Goal: Check status: Check status

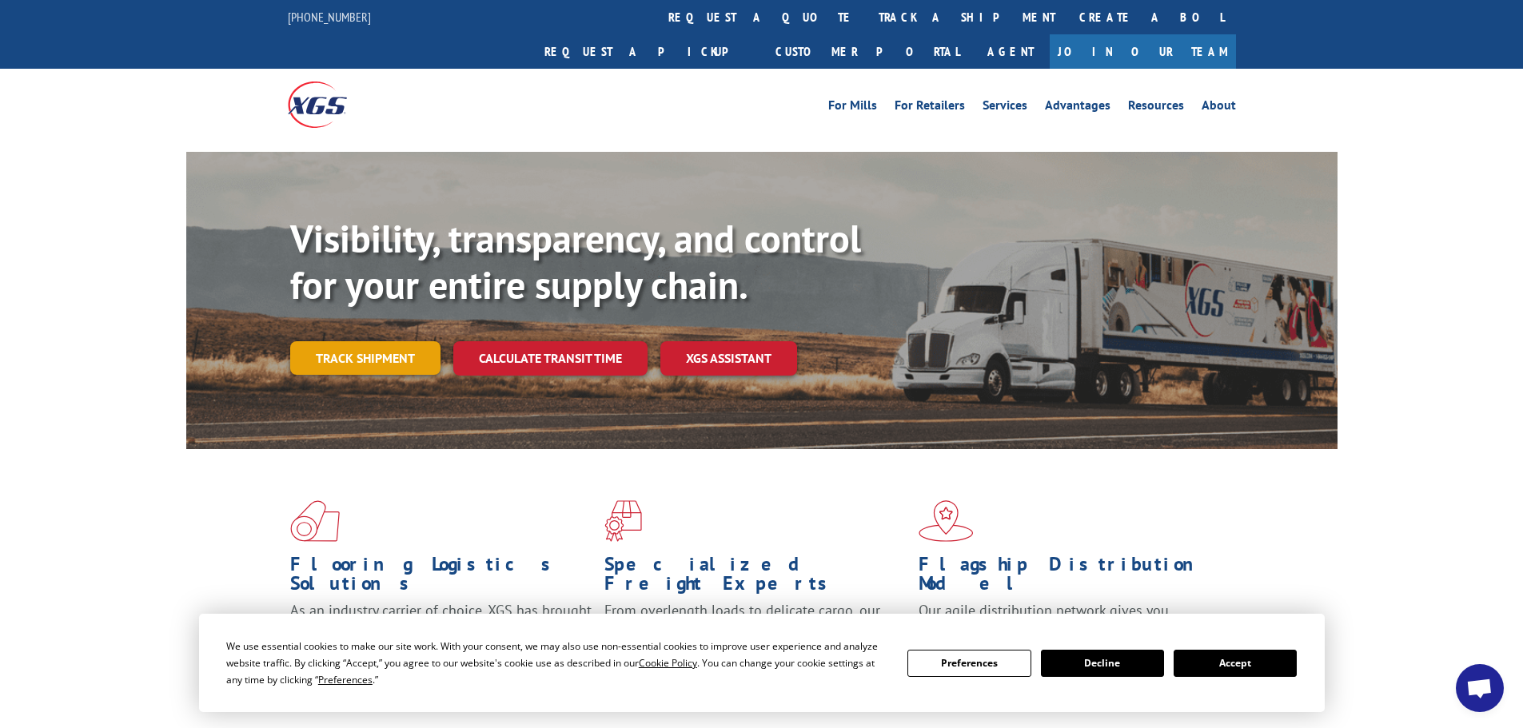
click at [387, 341] on link "Track shipment" at bounding box center [365, 358] width 150 height 34
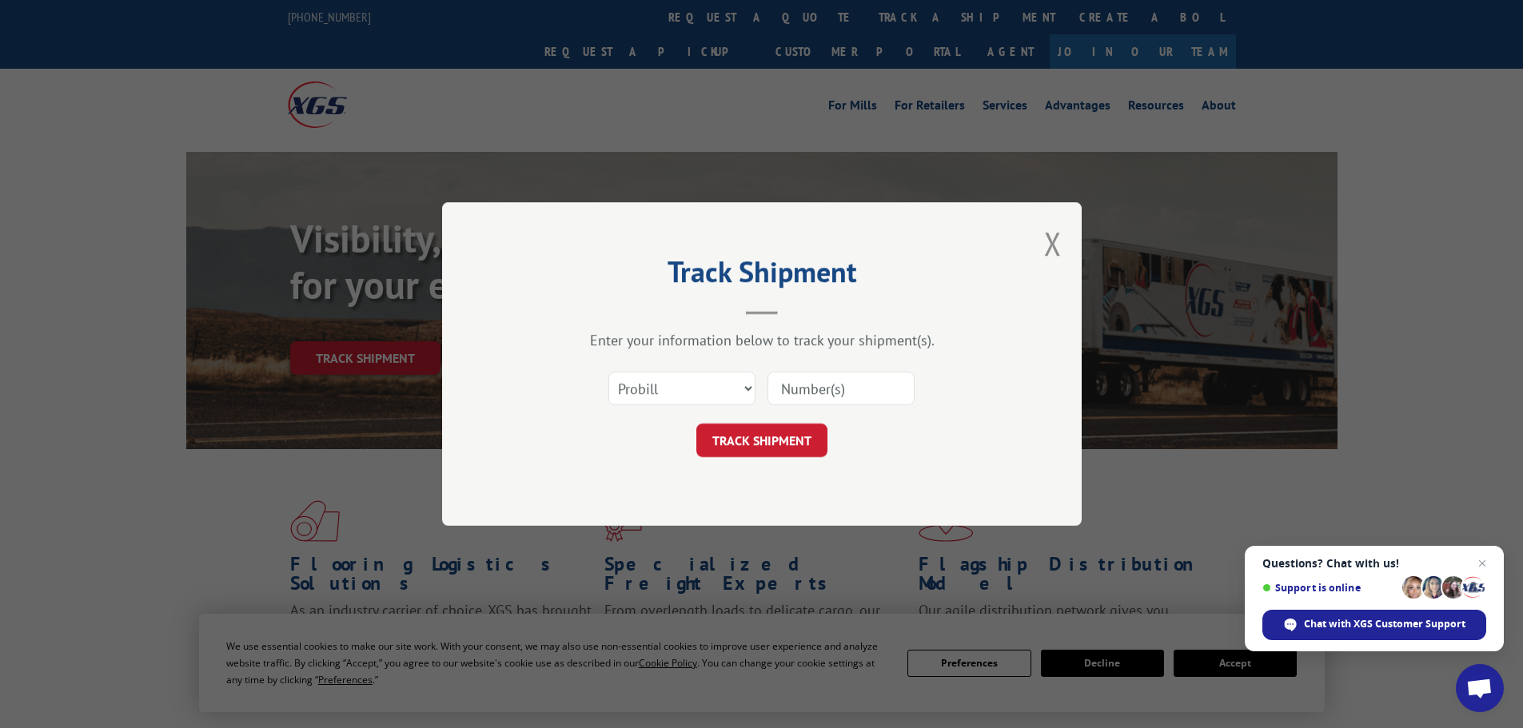
click at [863, 390] on input at bounding box center [840, 389] width 147 height 34
paste input "872739"
type input "872739"
click at [787, 438] on button "TRACK SHIPMENT" at bounding box center [761, 441] width 131 height 34
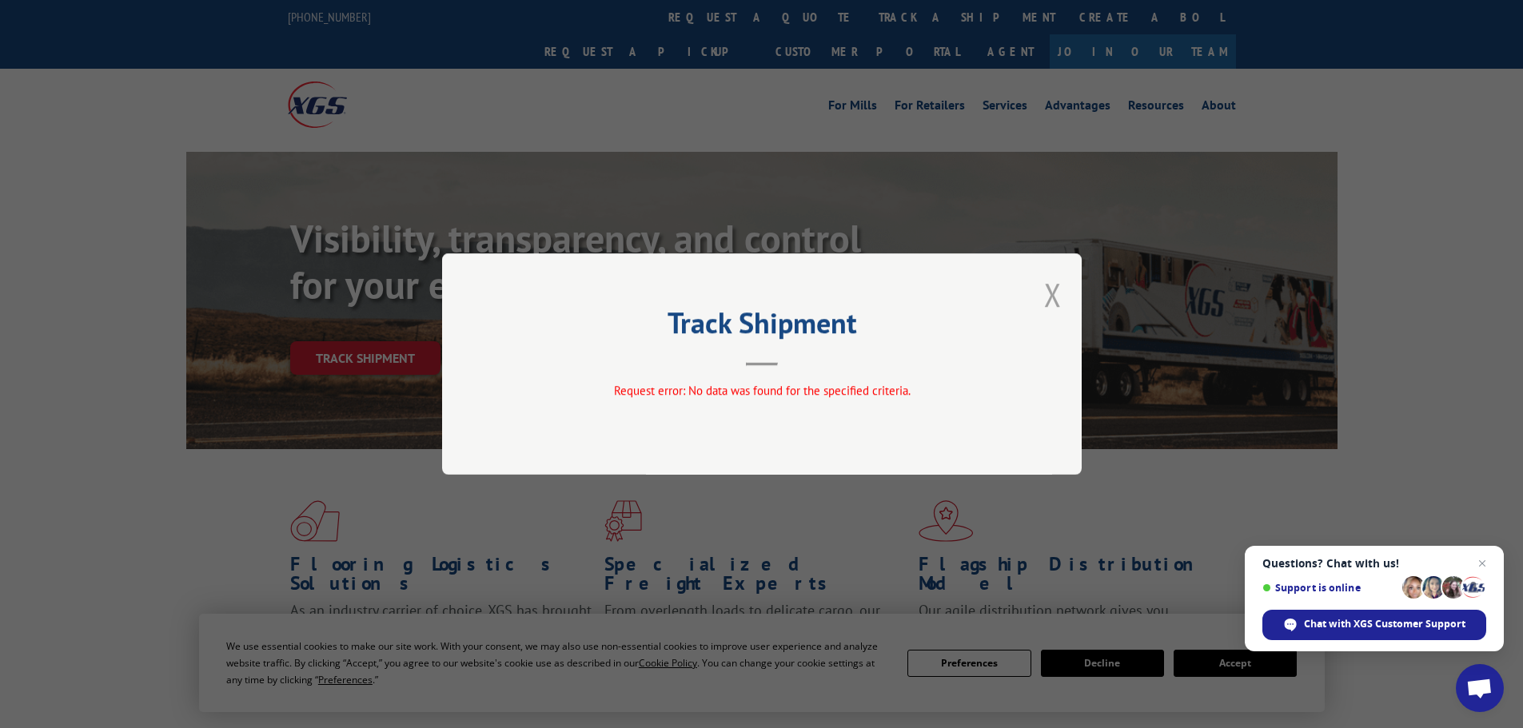
click at [1054, 300] on button "Close modal" at bounding box center [1053, 294] width 18 height 42
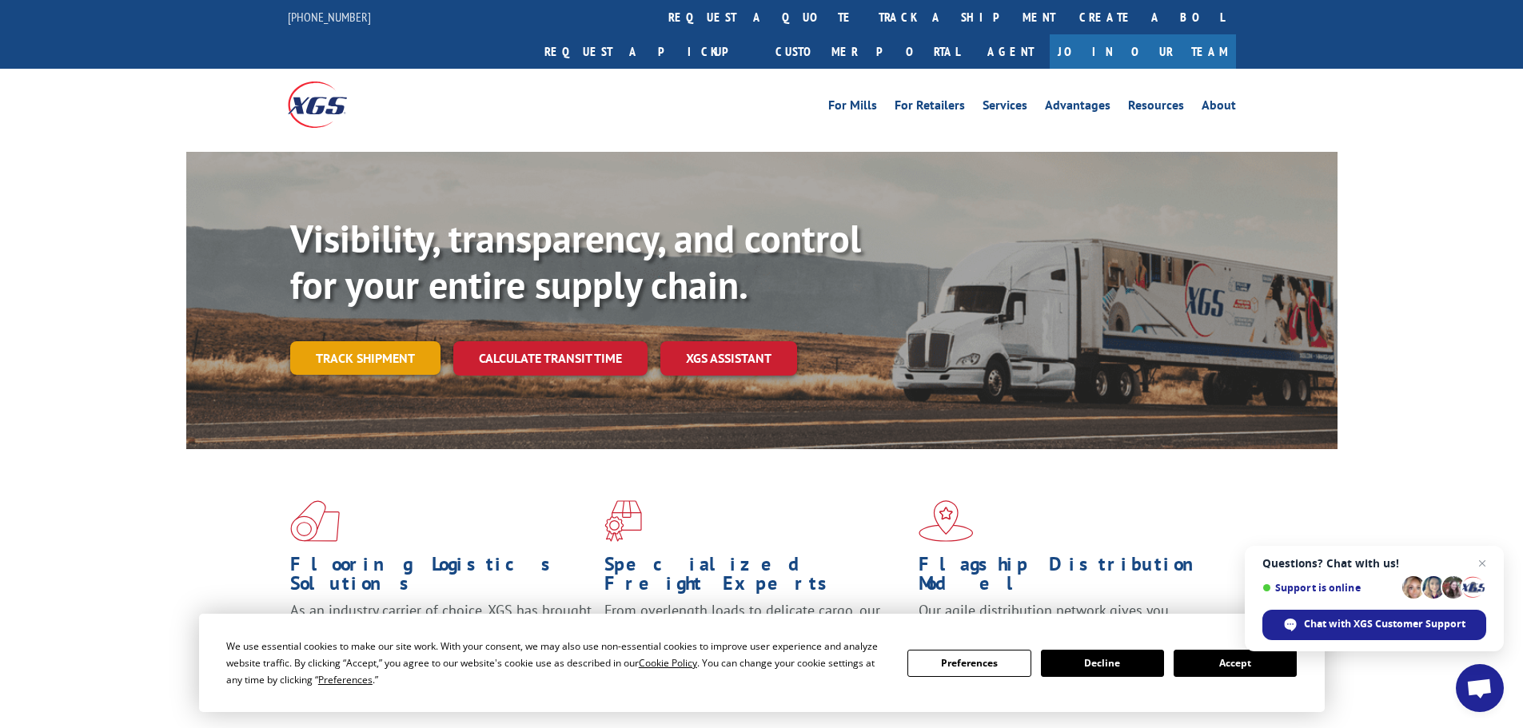
click at [385, 341] on link "Track shipment" at bounding box center [365, 358] width 150 height 34
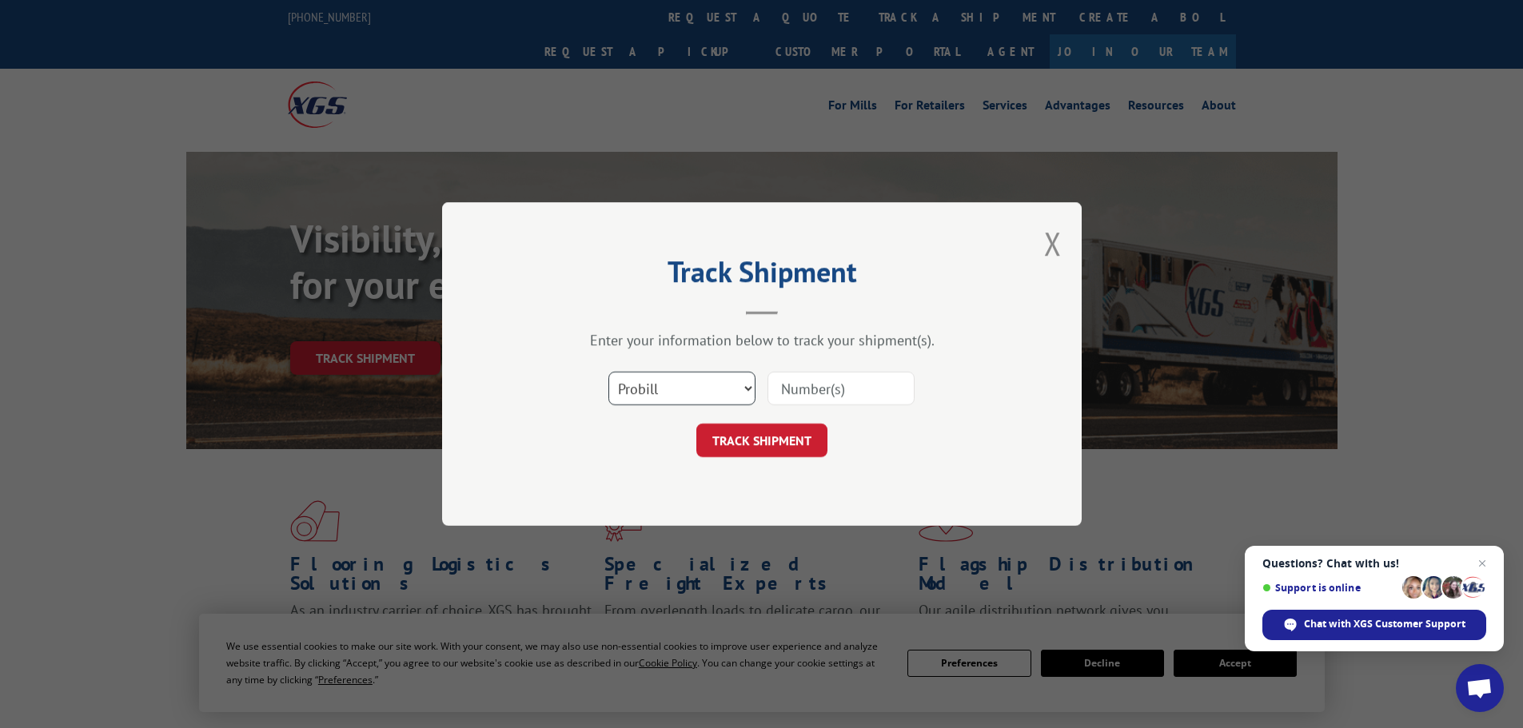
click at [668, 385] on select "Select category... Probill BOL PO" at bounding box center [681, 389] width 147 height 34
select select "bol"
click at [608, 372] on select "Select category... Probill BOL PO" at bounding box center [681, 389] width 147 height 34
click at [841, 387] on input at bounding box center [840, 389] width 147 height 34
paste input "872739"
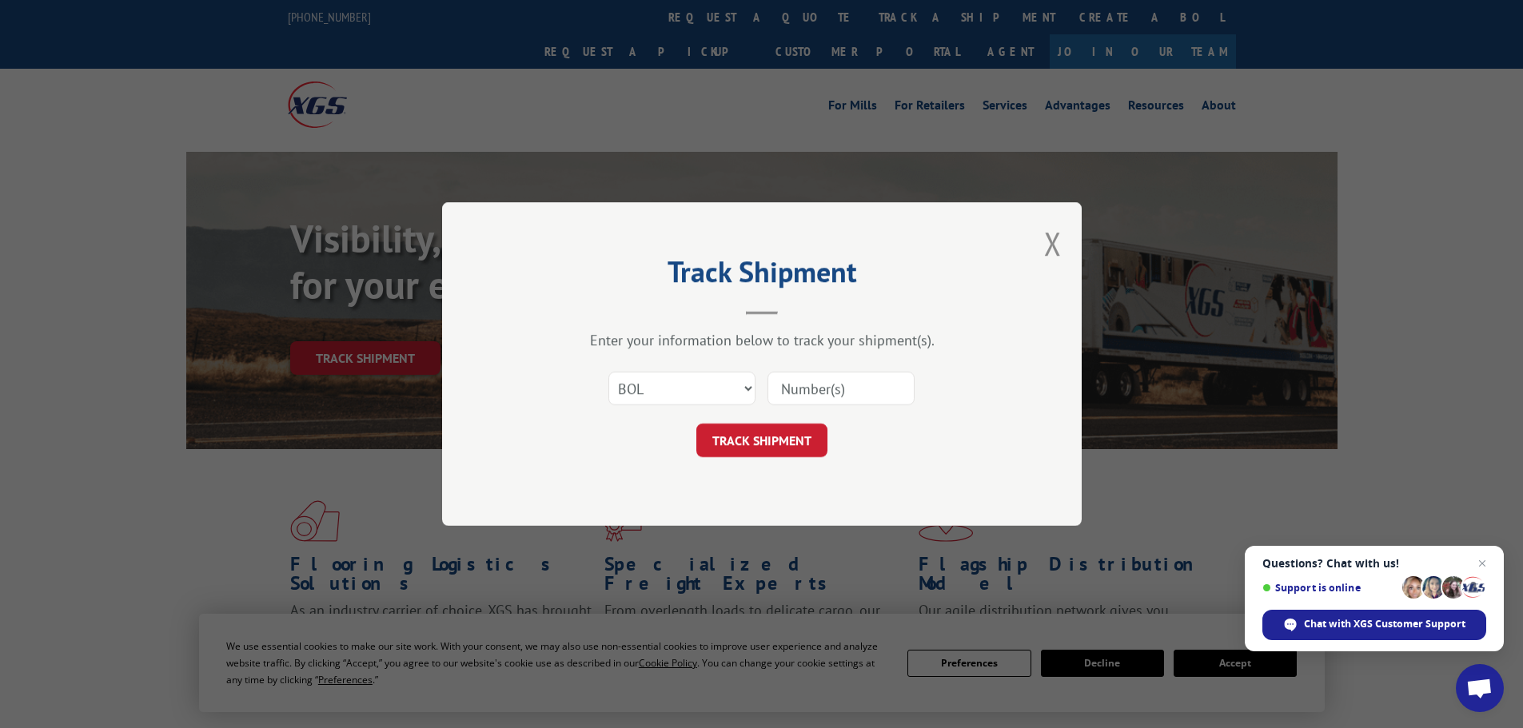
type input "872739"
click at [809, 432] on button "TRACK SHIPMENT" at bounding box center [761, 441] width 131 height 34
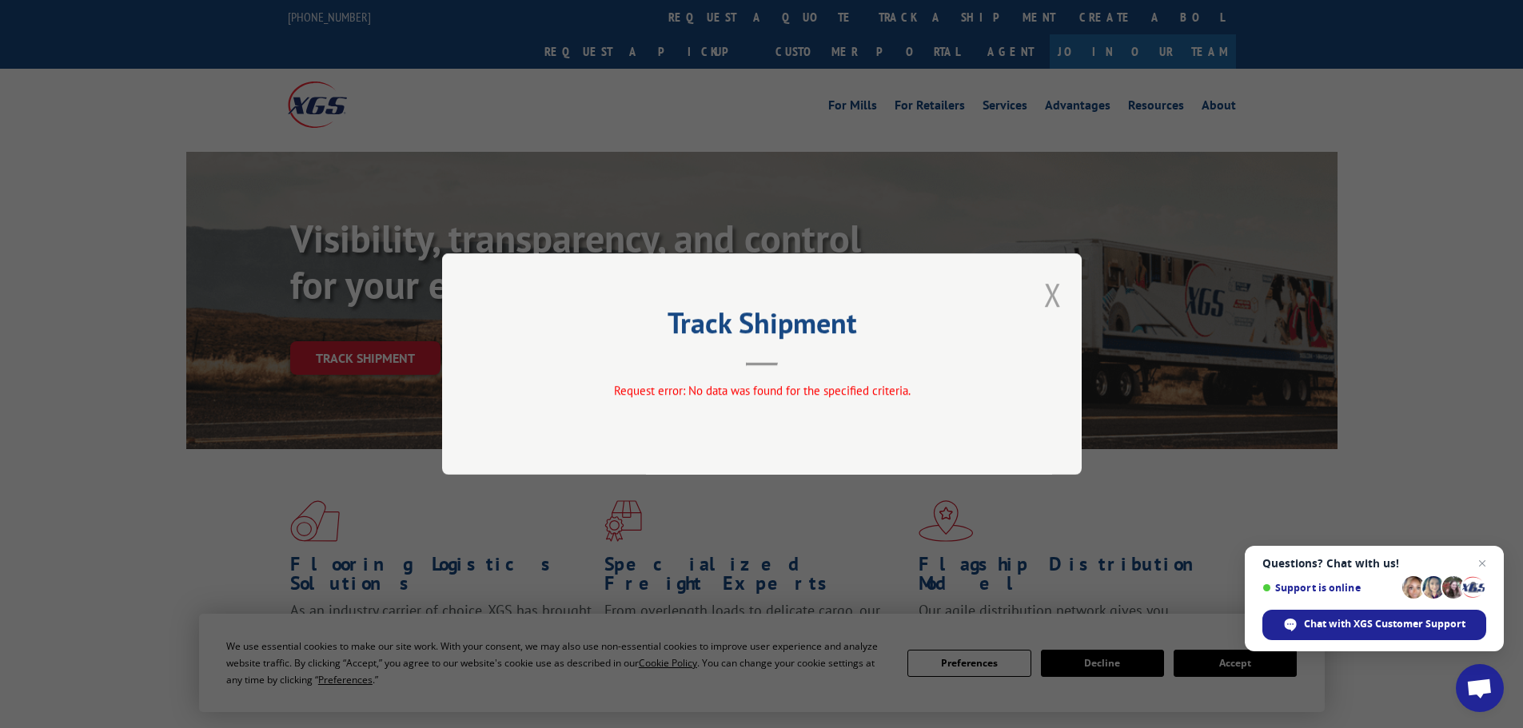
click at [1057, 291] on button "Close modal" at bounding box center [1053, 294] width 18 height 42
